Goal: Use online tool/utility: Utilize a website feature to perform a specific function

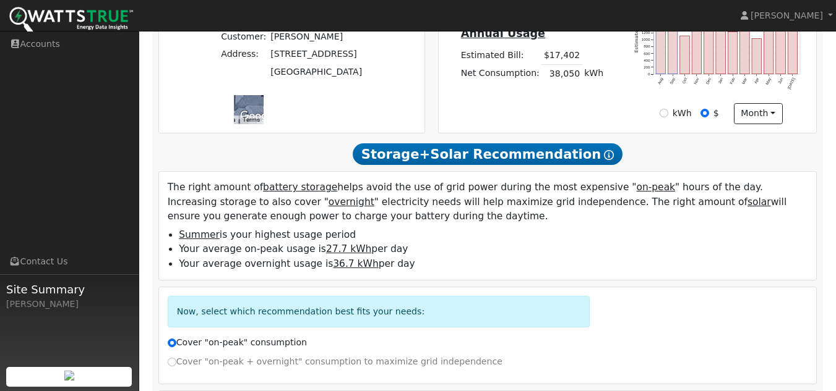
scroll to position [433, 0]
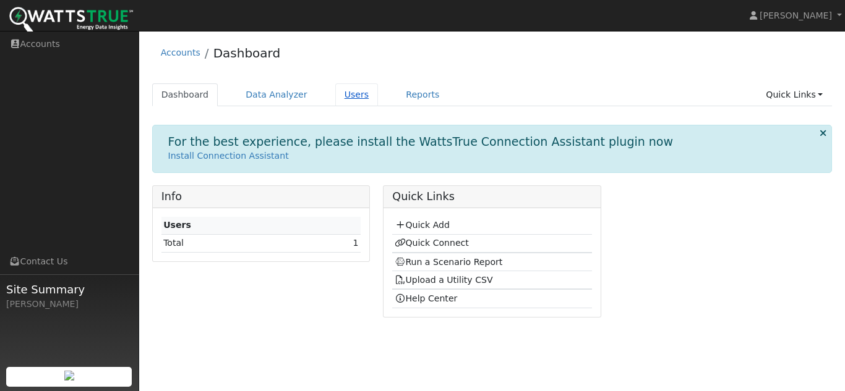
click at [335, 95] on link "Users" at bounding box center [356, 94] width 43 height 23
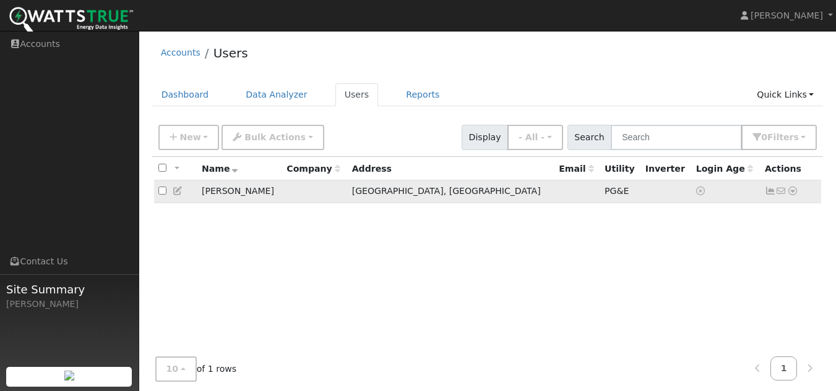
click at [158, 193] on input "checkbox" at bounding box center [162, 191] width 8 height 8
checkbox input "true"
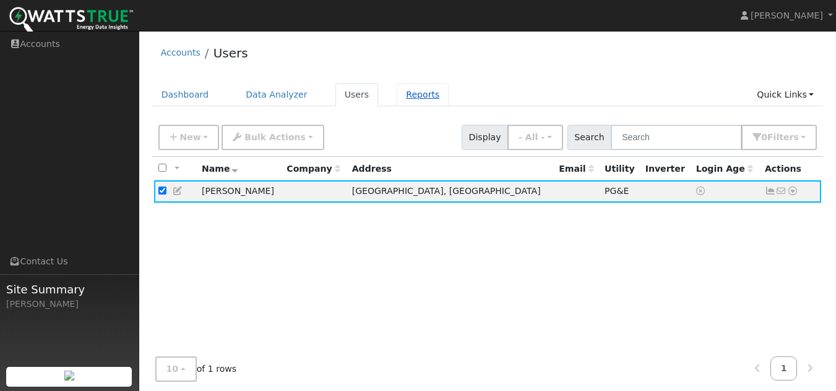
click at [413, 101] on link "Reports" at bounding box center [422, 94] width 52 height 23
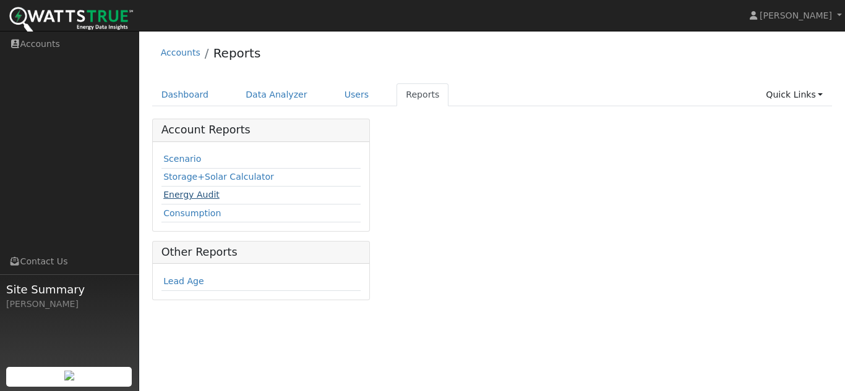
click at [183, 190] on link "Energy Audit" at bounding box center [191, 195] width 56 height 10
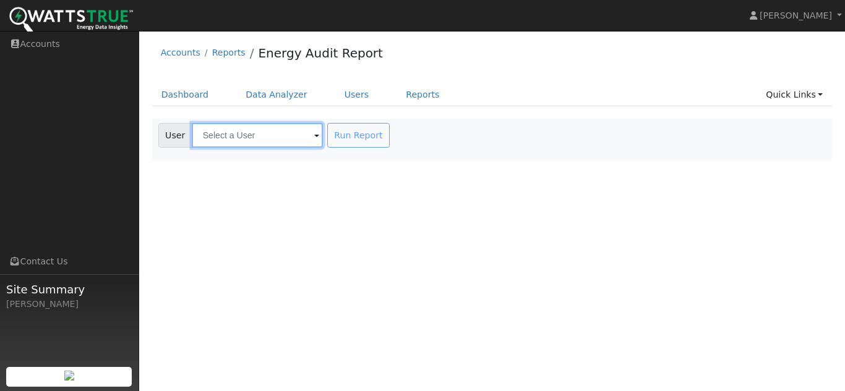
click at [251, 139] on input "text" at bounding box center [257, 135] width 131 height 25
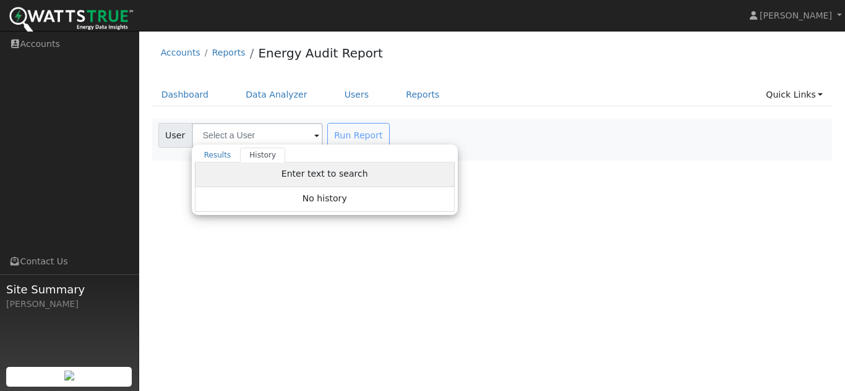
click at [288, 179] on span "Enter text to search" at bounding box center [324, 174] width 87 height 10
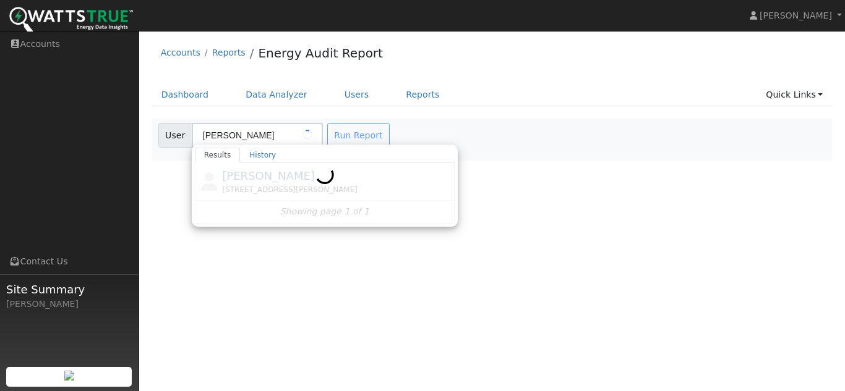
click at [288, 180] on div at bounding box center [325, 193] width 260 height 61
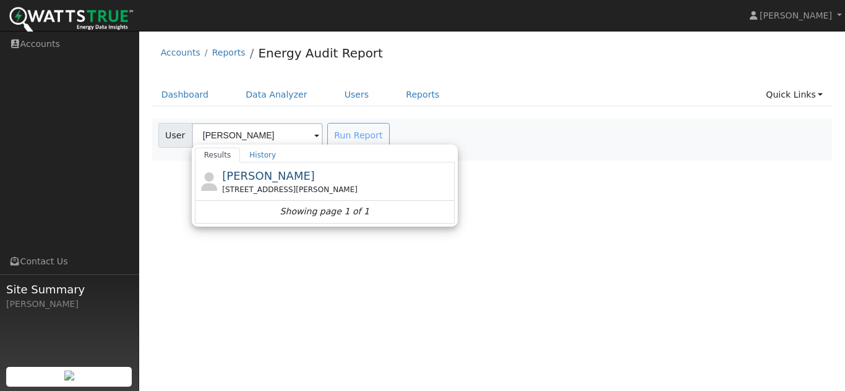
click at [288, 180] on div "[PERSON_NAME] [STREET_ADDRESS][PERSON_NAME]" at bounding box center [336, 182] width 229 height 28
type input "[PERSON_NAME]"
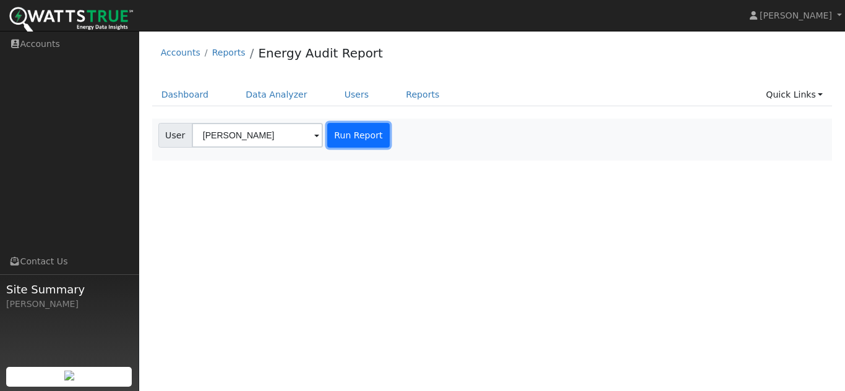
click at [349, 127] on button "Run Report" at bounding box center [358, 135] width 62 height 25
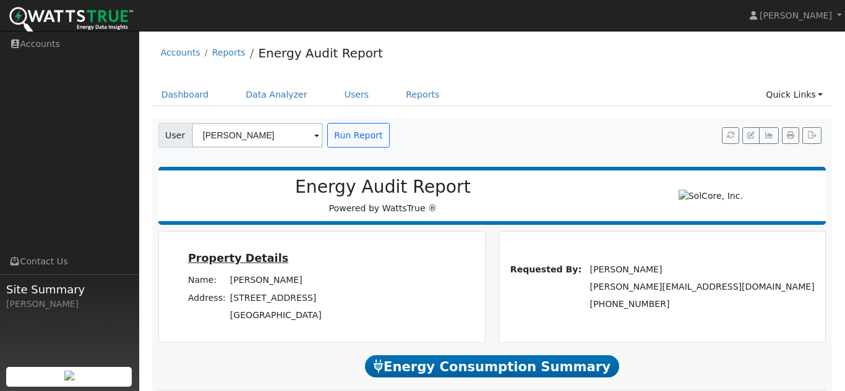
click at [391, 263] on div at bounding box center [429, 287] width 93 height 93
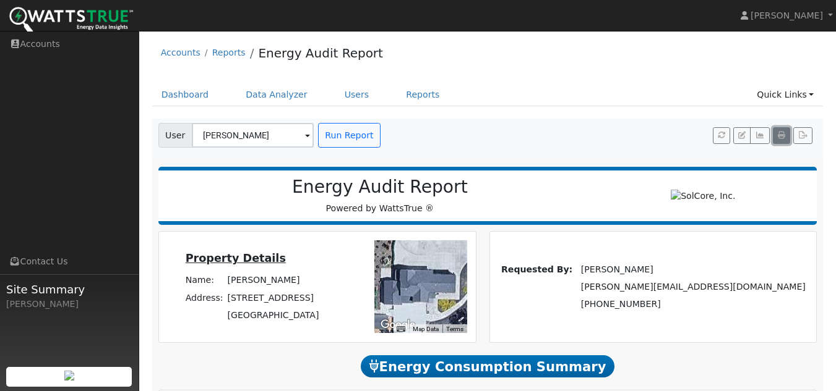
click at [773, 137] on button "button" at bounding box center [780, 135] width 17 height 17
